Goal: Task Accomplishment & Management: Complete application form

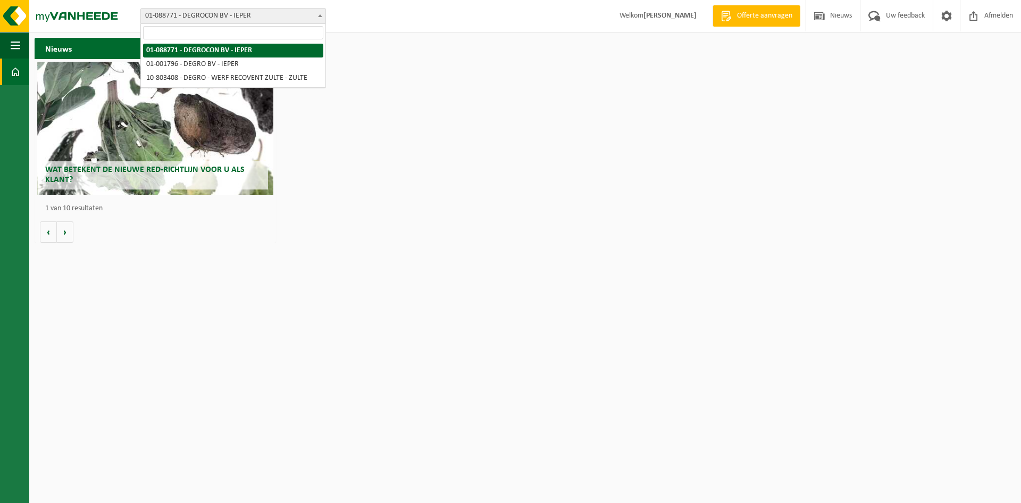
click at [247, 13] on span "01-088771 - DEGROCON BV - IEPER" at bounding box center [233, 16] width 185 height 15
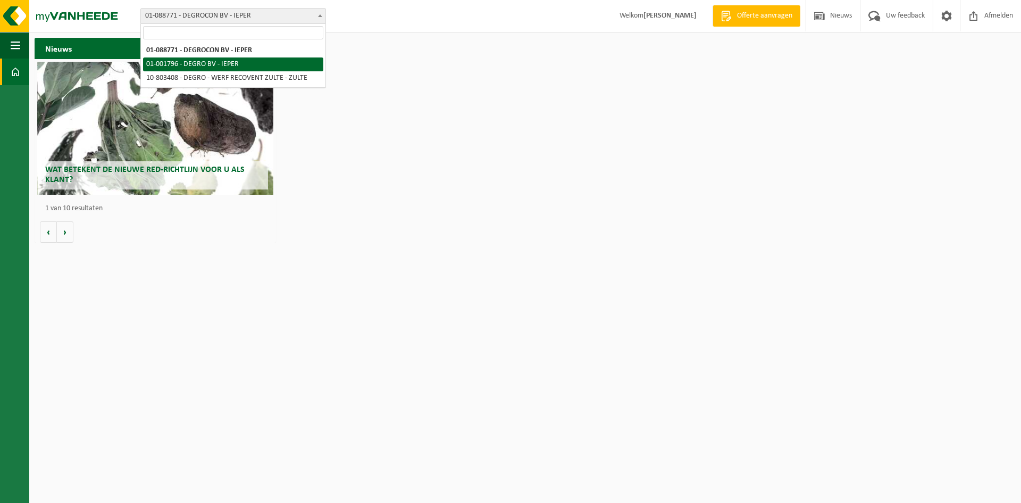
select select "36035"
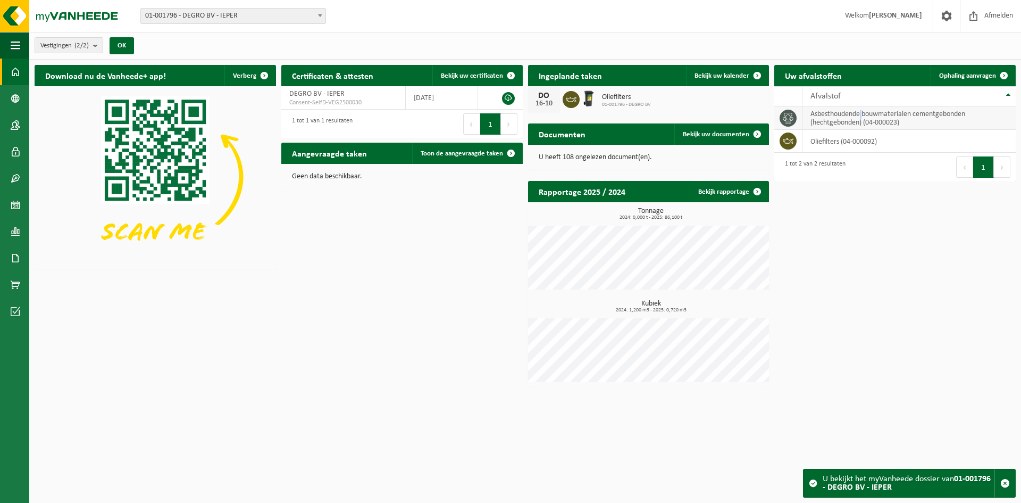
click at [863, 117] on td "asbesthoudende bouwmaterialen cementgebonden (hechtgebonden) (04-000023)" at bounding box center [909, 117] width 213 height 23
click at [954, 76] on span "Ophaling aanvragen" at bounding box center [967, 75] width 57 height 7
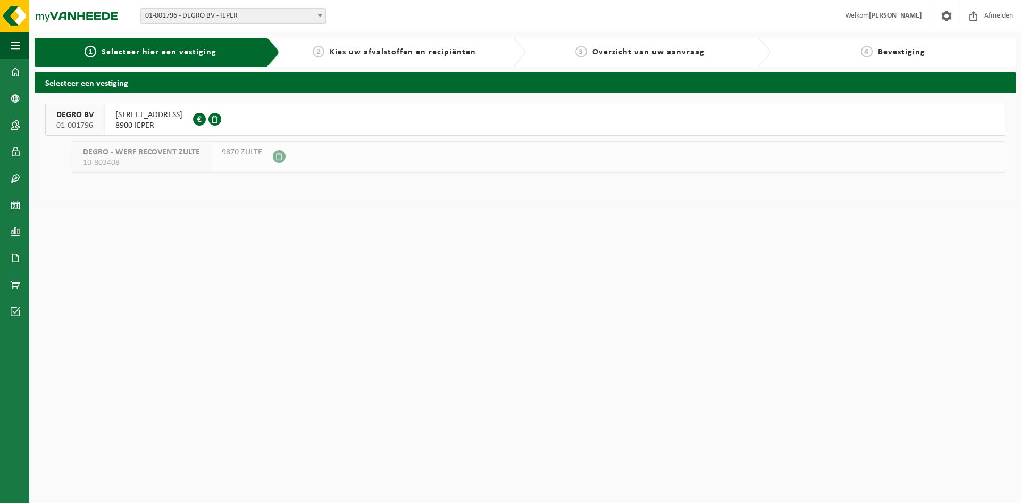
click at [81, 117] on span "DEGRO BV" at bounding box center [74, 115] width 37 height 11
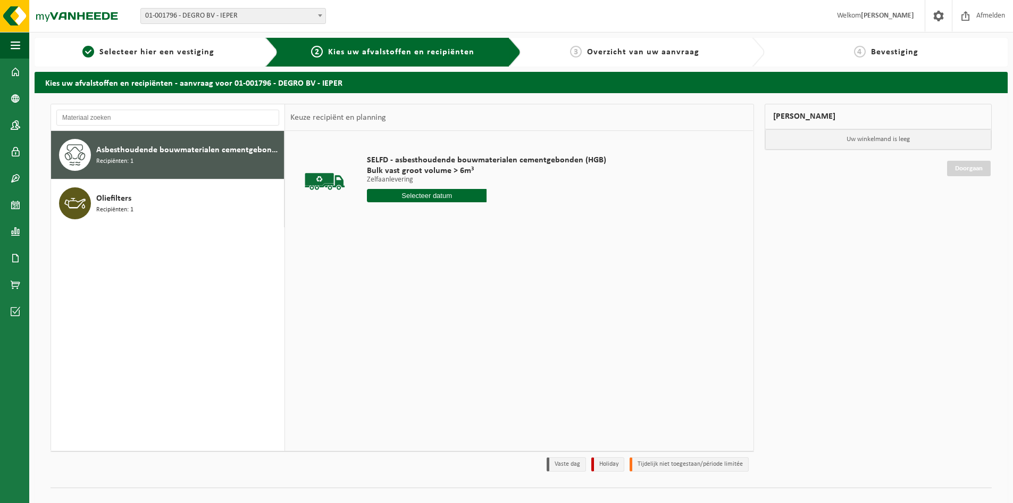
click at [136, 153] on span "Asbesthoudende bouwmaterialen cementgebonden (hechtgebonden)" at bounding box center [188, 150] width 185 height 13
click at [403, 191] on input "text" at bounding box center [427, 195] width 120 height 13
click at [429, 195] on input "text" at bounding box center [427, 195] width 120 height 13
click at [431, 194] on input "text" at bounding box center [427, 195] width 120 height 13
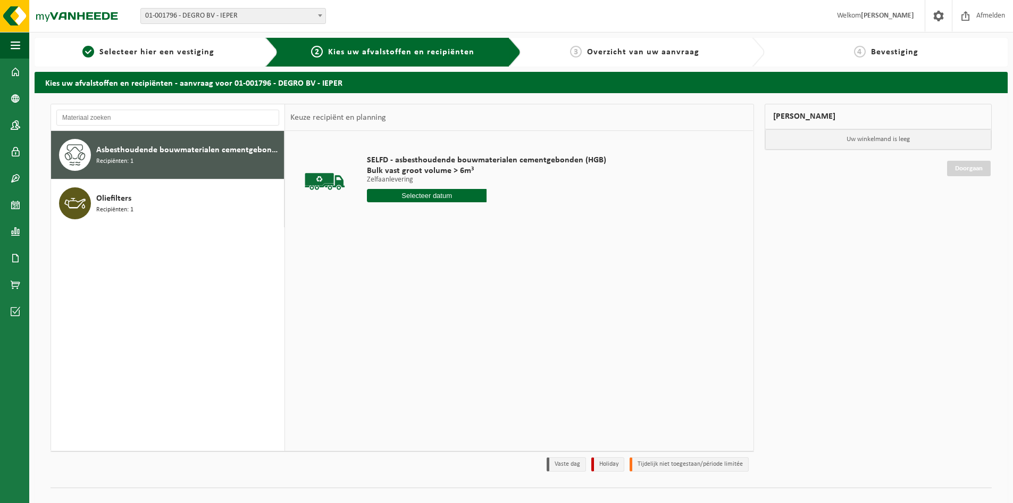
click at [413, 194] on input "text" at bounding box center [427, 195] width 120 height 13
click at [417, 191] on input "text" at bounding box center [427, 195] width 120 height 13
click at [232, 157] on div "Asbesthoudende bouwmaterialen cementgebonden (hechtgebonden) Recipiënten: 1" at bounding box center [188, 155] width 185 height 32
click at [434, 198] on input "text" at bounding box center [427, 195] width 120 height 13
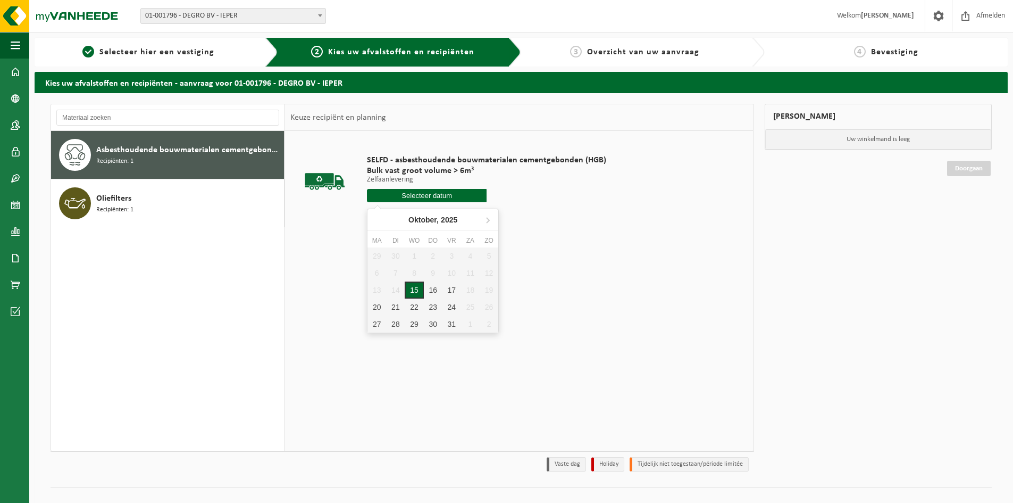
click at [410, 289] on div "15" at bounding box center [414, 289] width 19 height 17
type input "Van 2025-10-15"
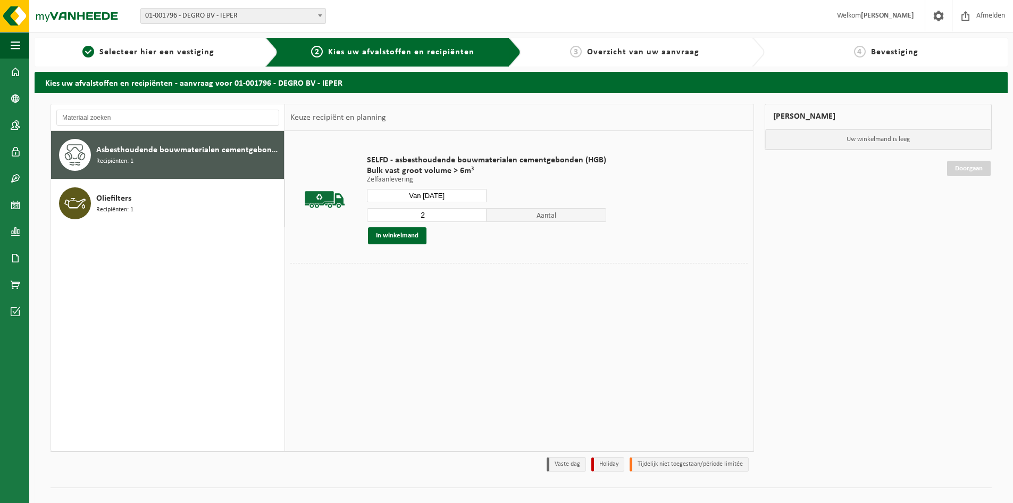
type input "2"
click at [475, 213] on input "2" at bounding box center [427, 215] width 120 height 14
click at [407, 236] on button "In winkelmand" at bounding box center [397, 235] width 59 height 17
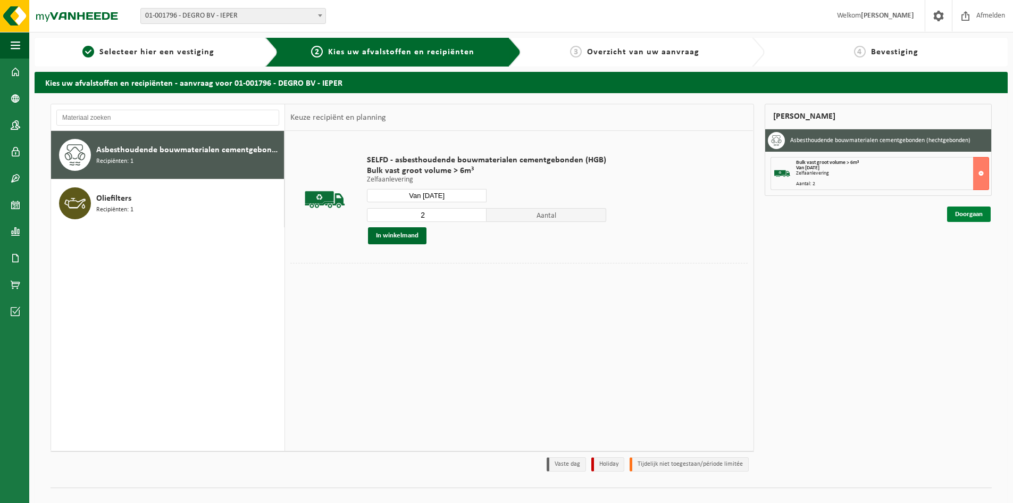
click at [962, 212] on link "Doorgaan" at bounding box center [969, 213] width 44 height 15
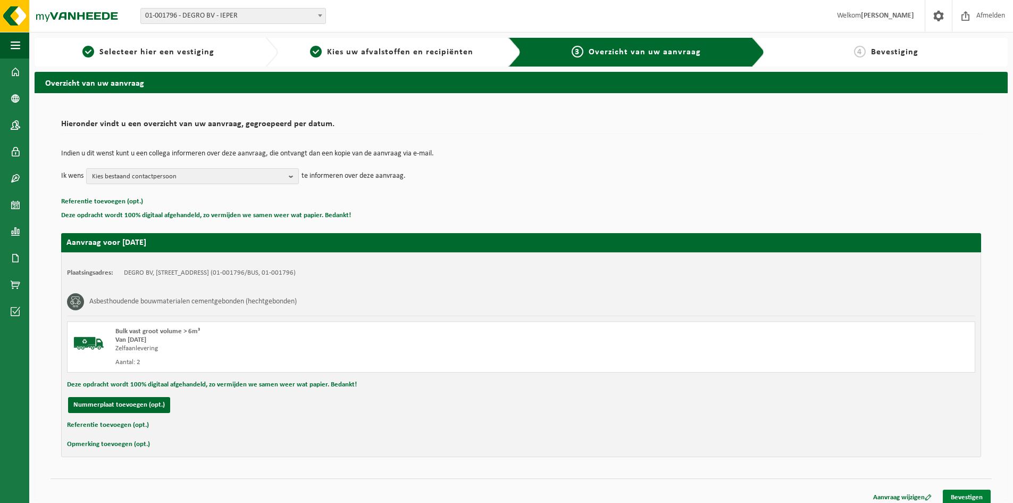
click at [970, 497] on link "Bevestigen" at bounding box center [967, 496] width 48 height 15
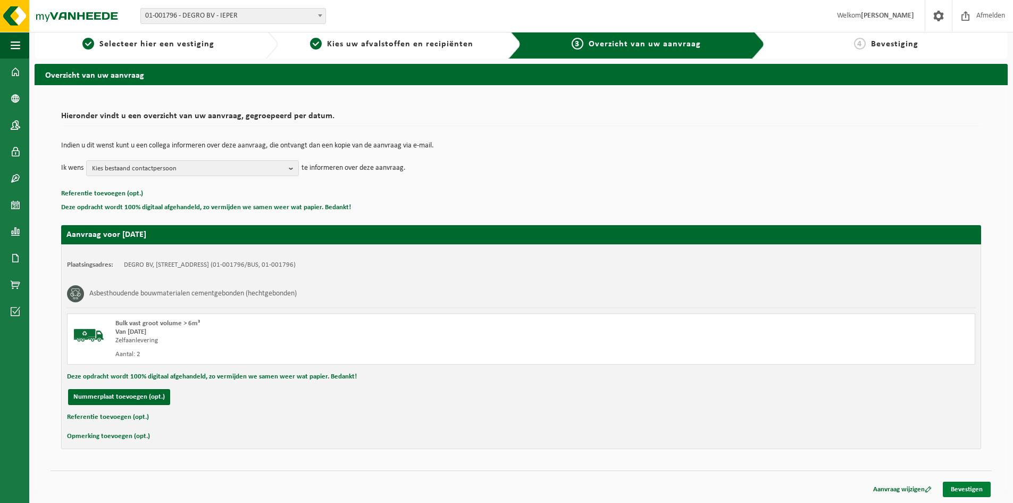
click at [968, 488] on link "Bevestigen" at bounding box center [967, 488] width 48 height 15
